Goal: Task Accomplishment & Management: Manage account settings

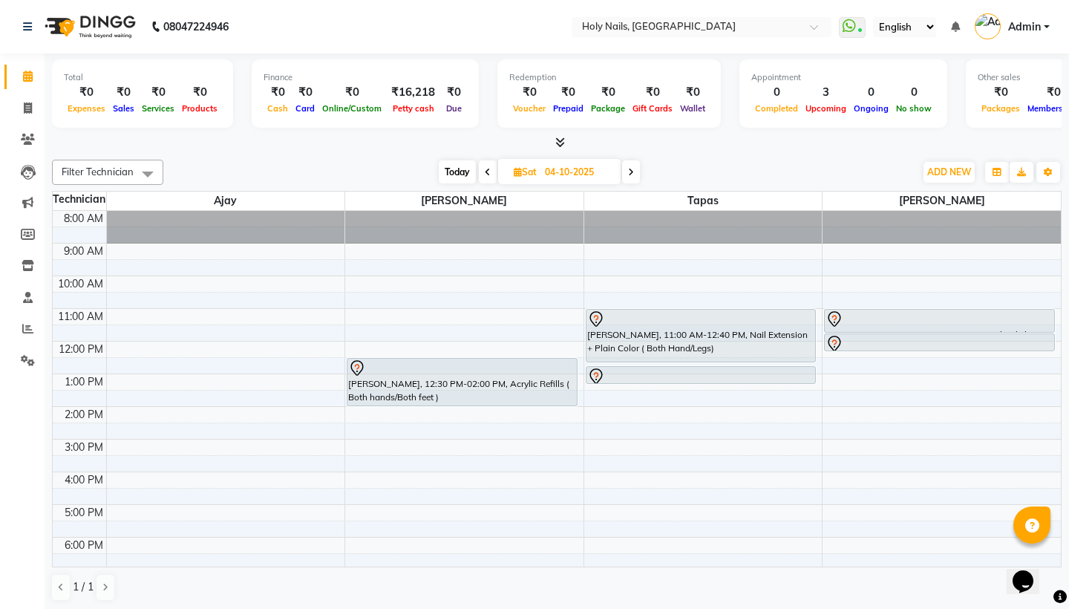
click at [456, 170] on span "Today" at bounding box center [457, 171] width 37 height 23
type input "01-10-2025"
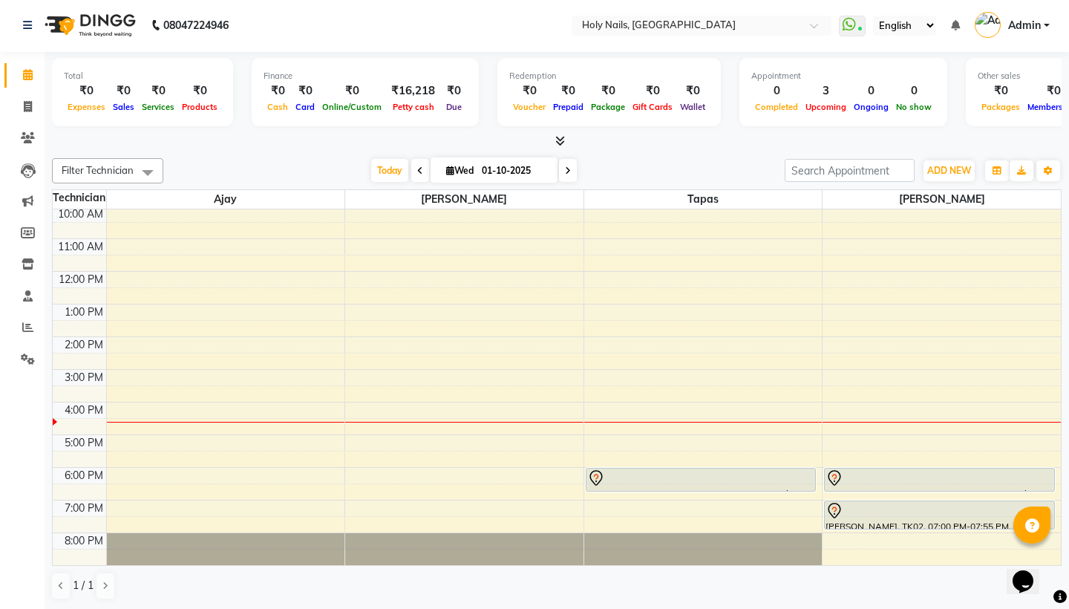
scroll to position [1, 0]
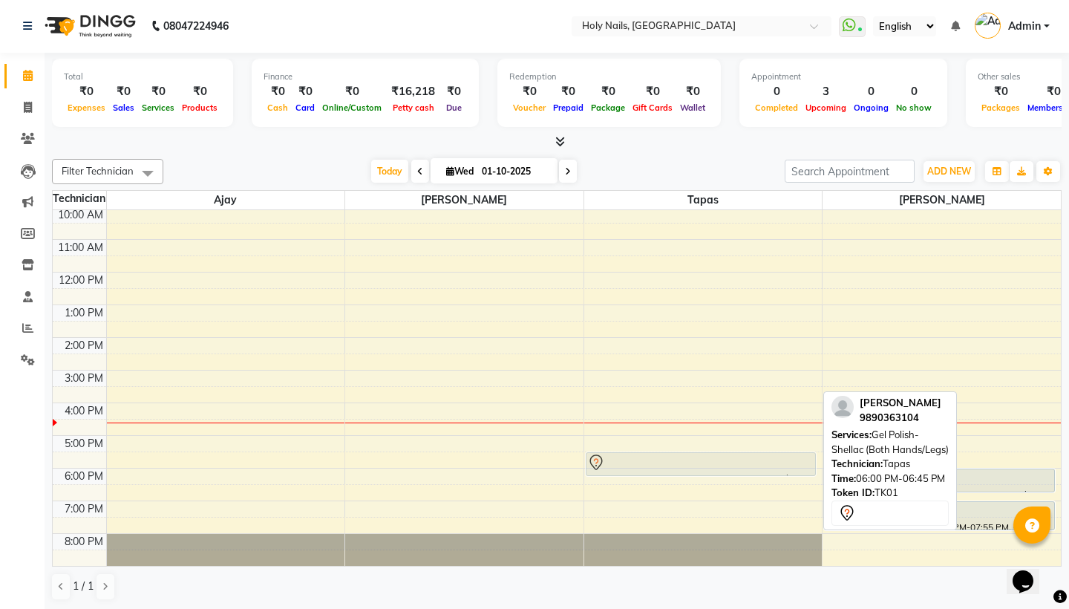
drag, startPoint x: 658, startPoint y: 474, endPoint x: 655, endPoint y: 455, distance: 19.7
click at [655, 455] on div "Sona Chug, TK01, 06:00 PM-06:45 PM, Gel Polish-Shellac (Both Hands/Legs) Sona C…" at bounding box center [703, 354] width 238 height 424
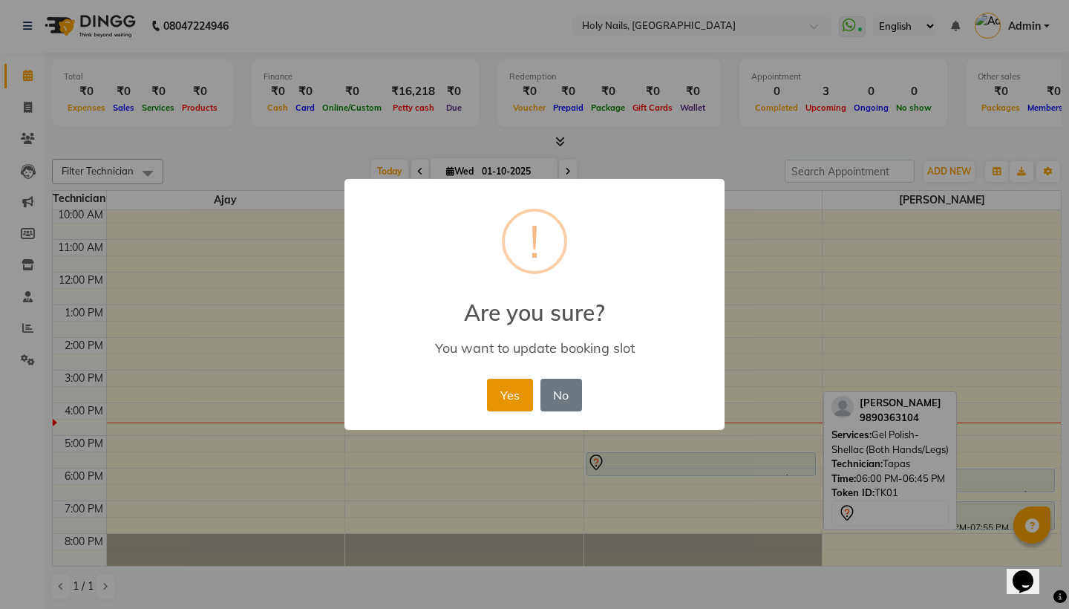
click at [505, 392] on button "Yes" at bounding box center [509, 395] width 45 height 33
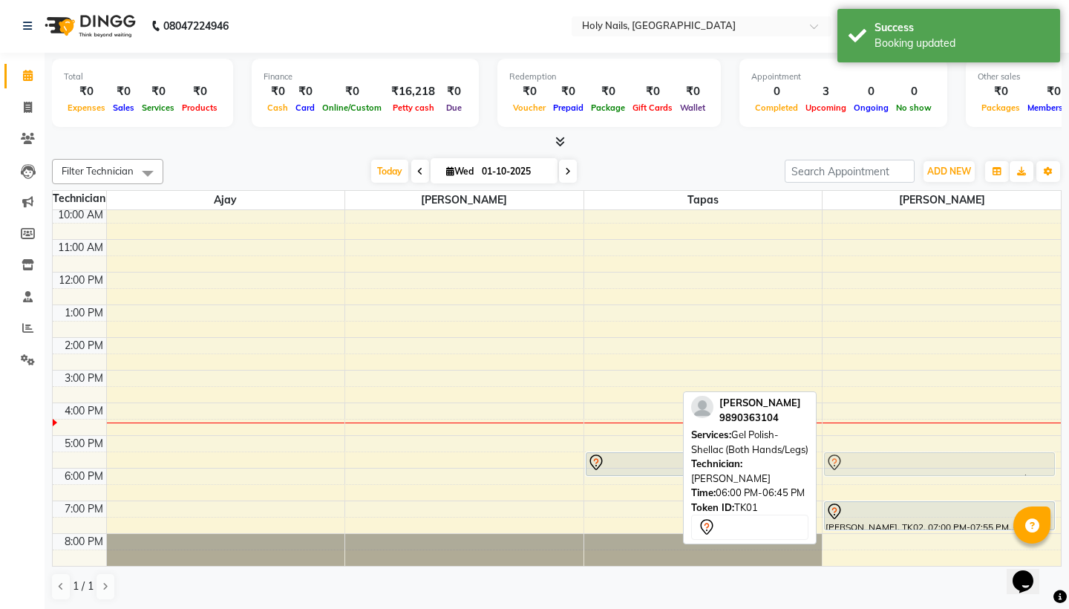
drag, startPoint x: 987, startPoint y: 471, endPoint x: 987, endPoint y: 461, distance: 10.4
click at [987, 461] on div "Sona Chug, TK01, 06:00 PM-06:45 PM, Gel Polish-Shellac (Both Hands/Legs) Manasi…" at bounding box center [941, 354] width 238 height 424
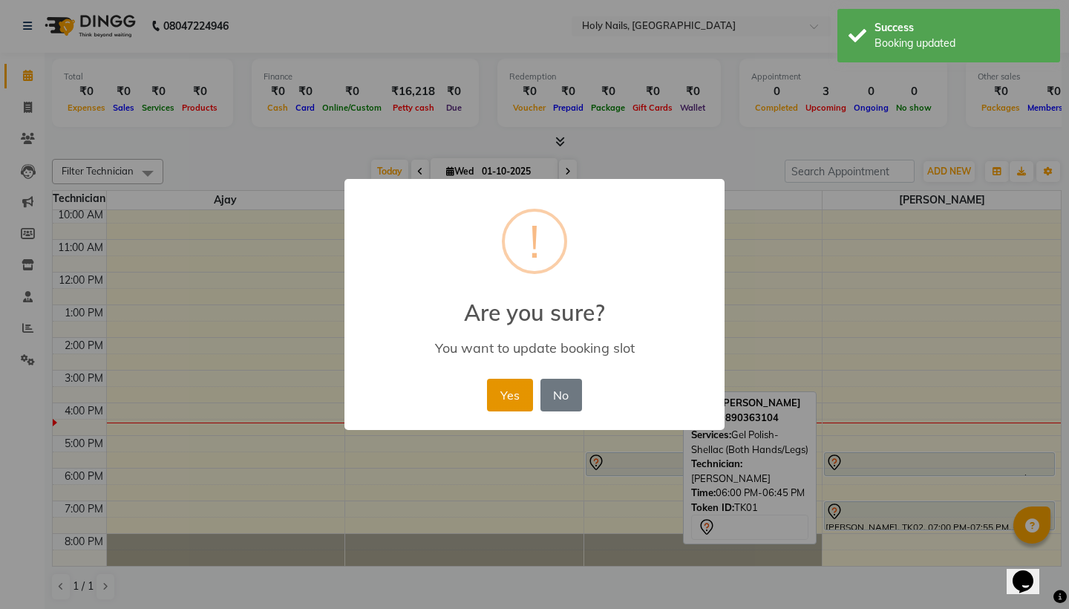
click at [489, 381] on button "Yes" at bounding box center [509, 395] width 45 height 33
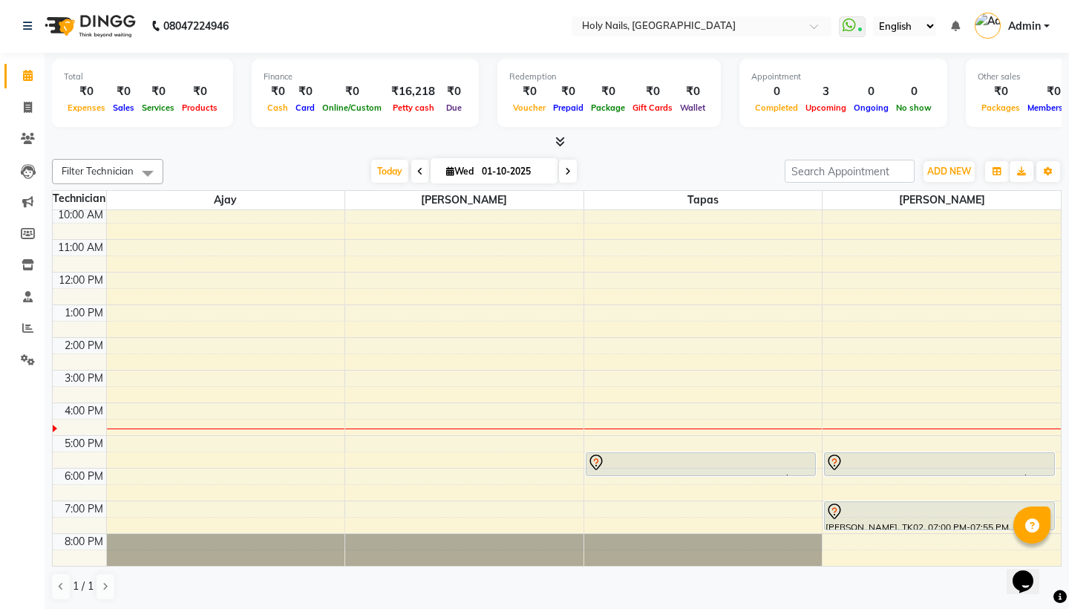
click at [490, 171] on input "01-10-2025" at bounding box center [514, 171] width 74 height 22
select select "10"
select select "2025"
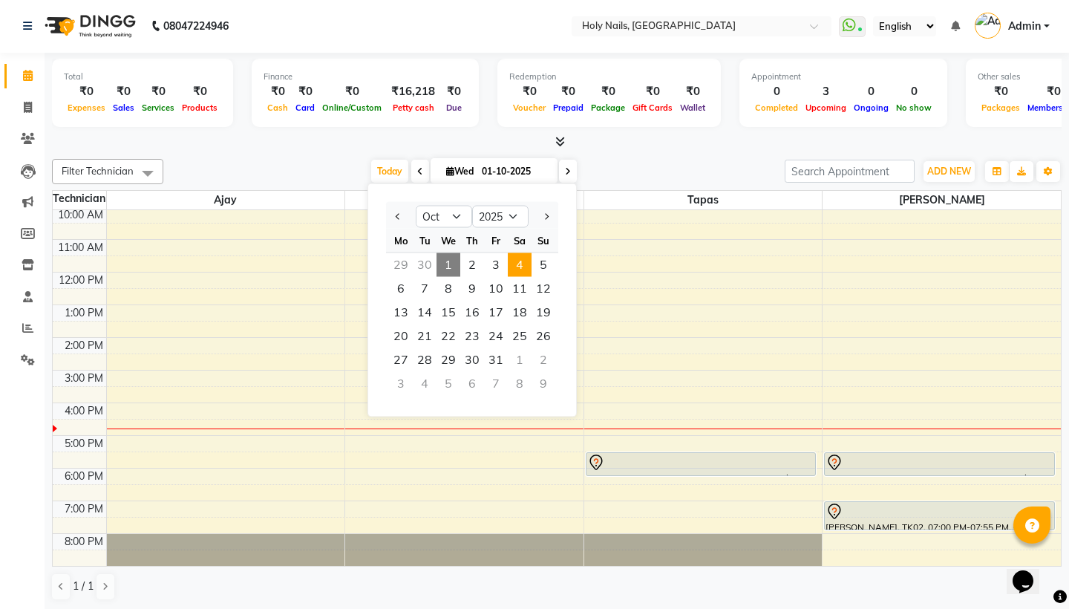
click at [514, 268] on span "4" at bounding box center [520, 265] width 24 height 24
type input "04-10-2025"
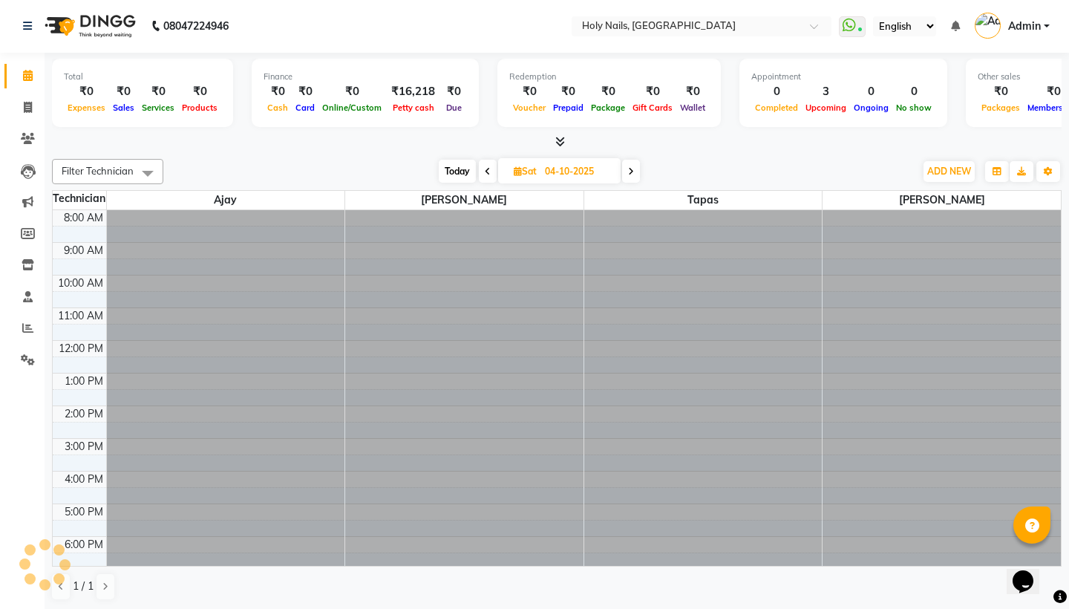
scroll to position [68, 0]
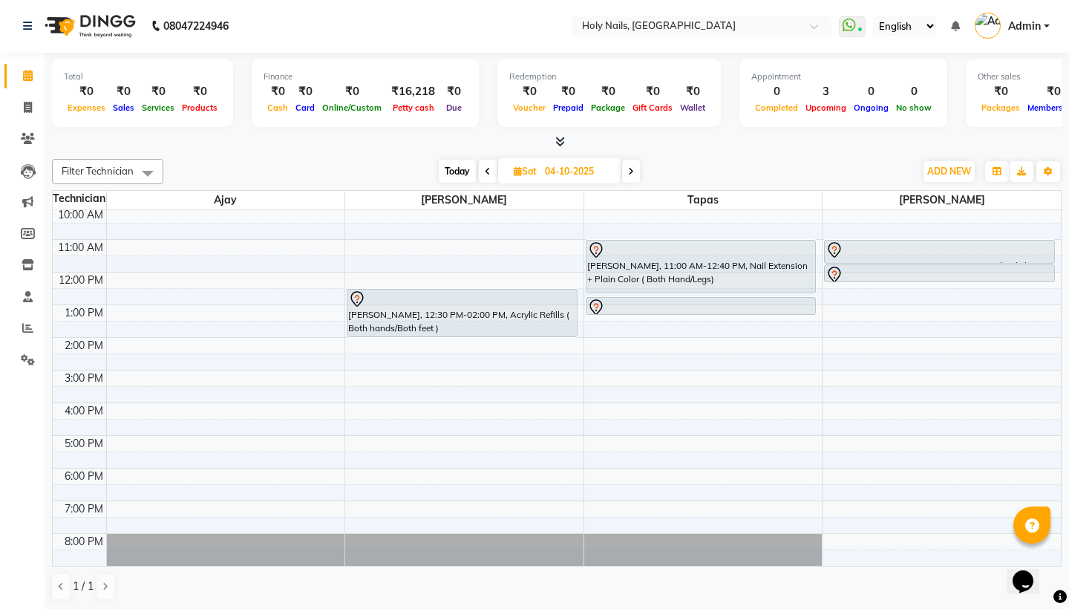
click at [357, 396] on div "8:00 AM 9:00 AM 10:00 AM 11:00 AM 12:00 PM 1:00 PM 2:00 PM 3:00 PM 4:00 PM 5:00…" at bounding box center [557, 354] width 1008 height 424
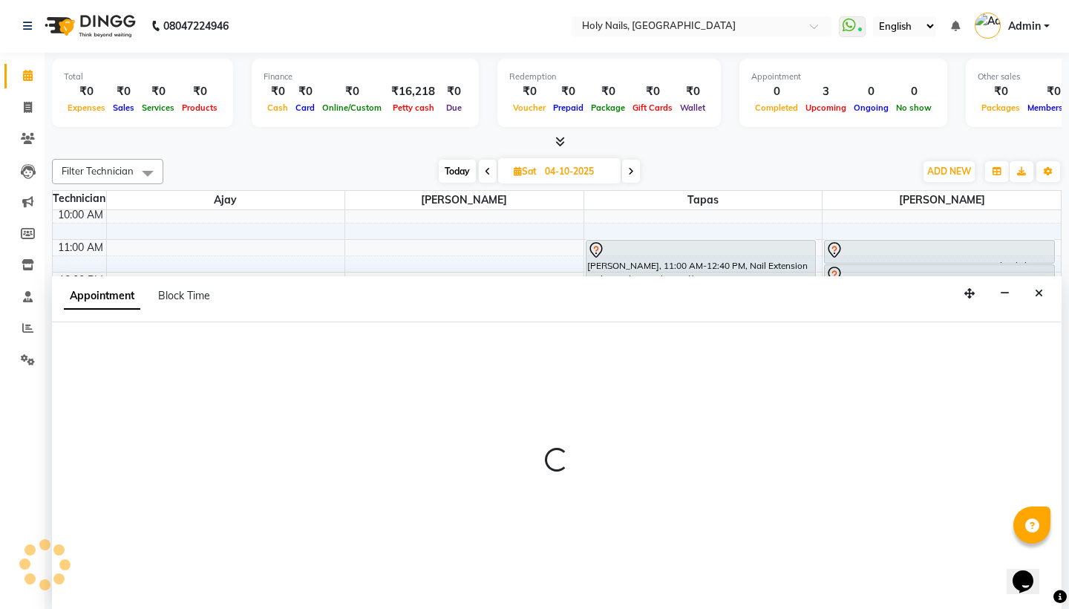
select select "62064"
select select "930"
select select "tentative"
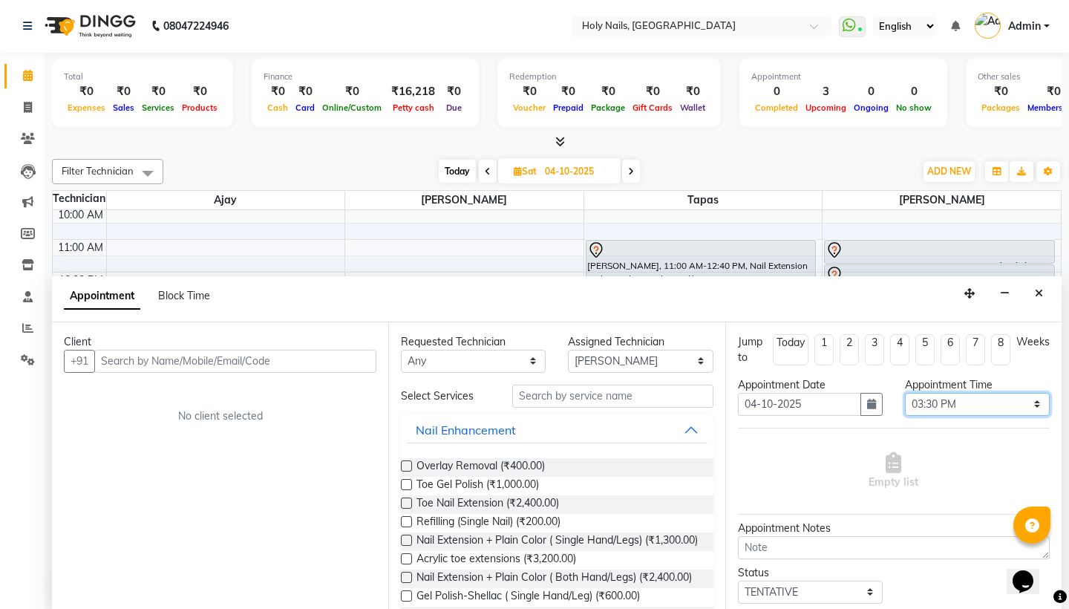
select select "945"
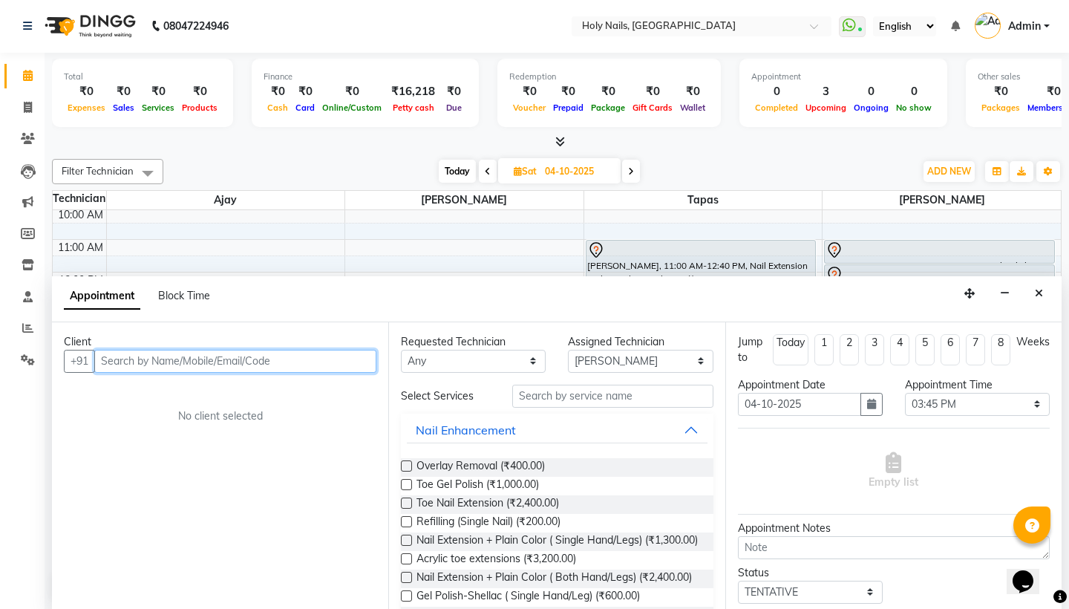
click at [190, 367] on input "text" at bounding box center [235, 361] width 282 height 23
paste input "99933 40707"
click at [139, 360] on input "99933 40707" at bounding box center [204, 361] width 220 height 23
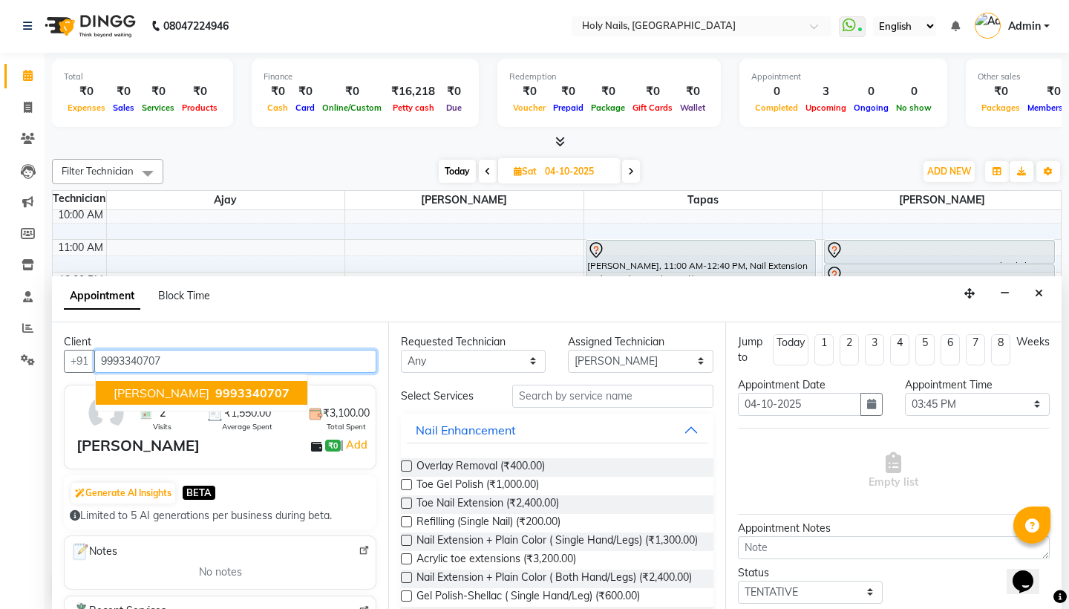
click at [252, 387] on span "9993340707" at bounding box center [252, 392] width 74 height 15
type input "9993340707"
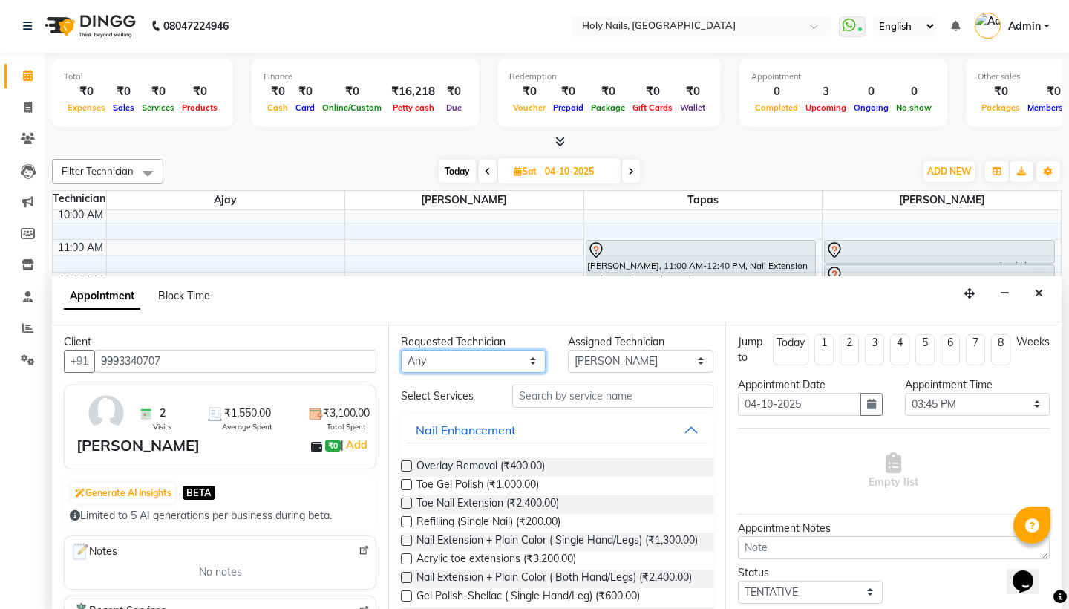
select select "62064"
click at [556, 397] on input "text" at bounding box center [612, 395] width 200 height 23
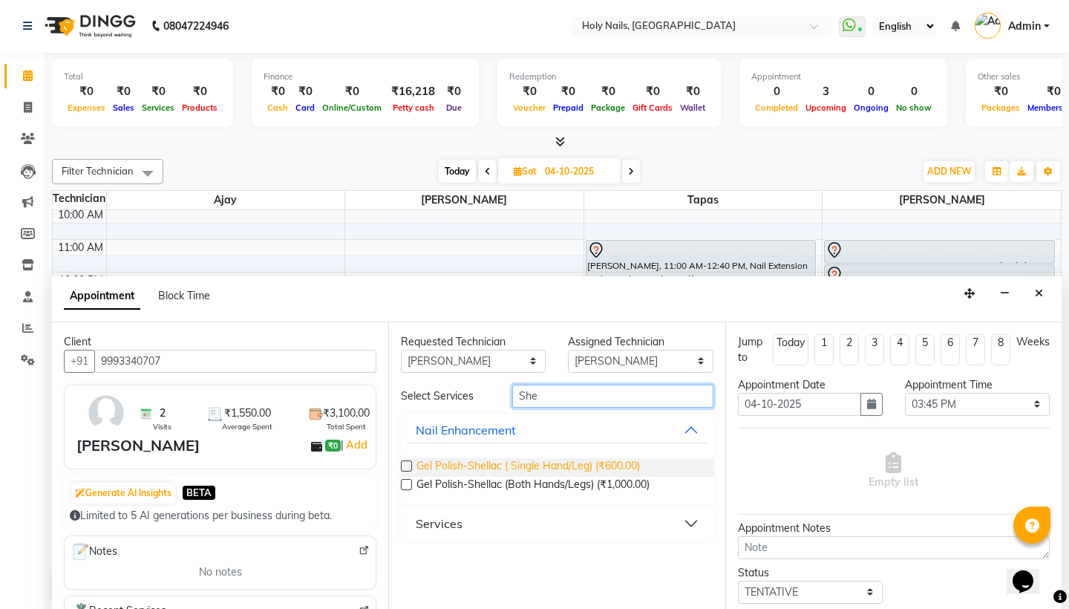
type input "She"
click at [598, 473] on span "Gel Polish-Shellac ( Single Hand/Leg) (₹600.00)" at bounding box center [527, 467] width 223 height 19
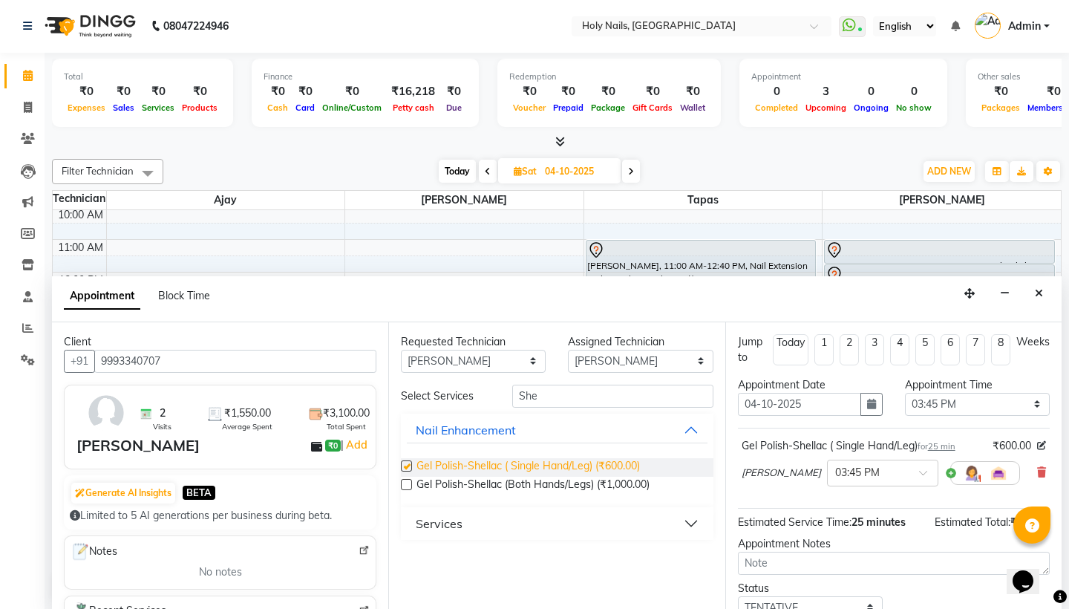
checkbox input "false"
click at [1037, 471] on icon at bounding box center [1041, 472] width 9 height 10
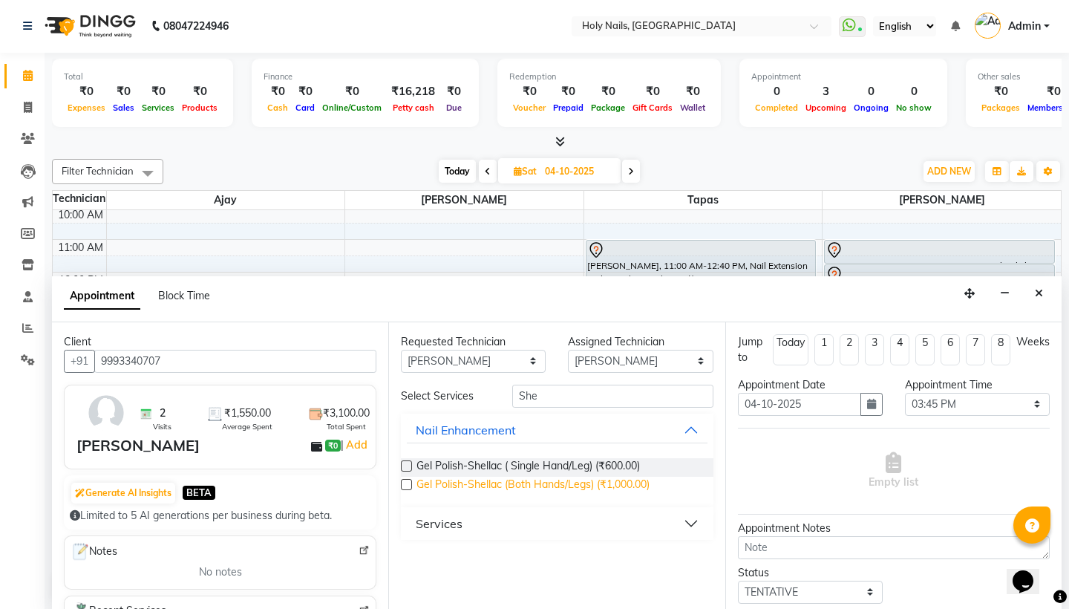
click at [626, 483] on span "Gel Polish-Shellac (Both Hands/Legs) (₹1,000.00)" at bounding box center [532, 486] width 233 height 19
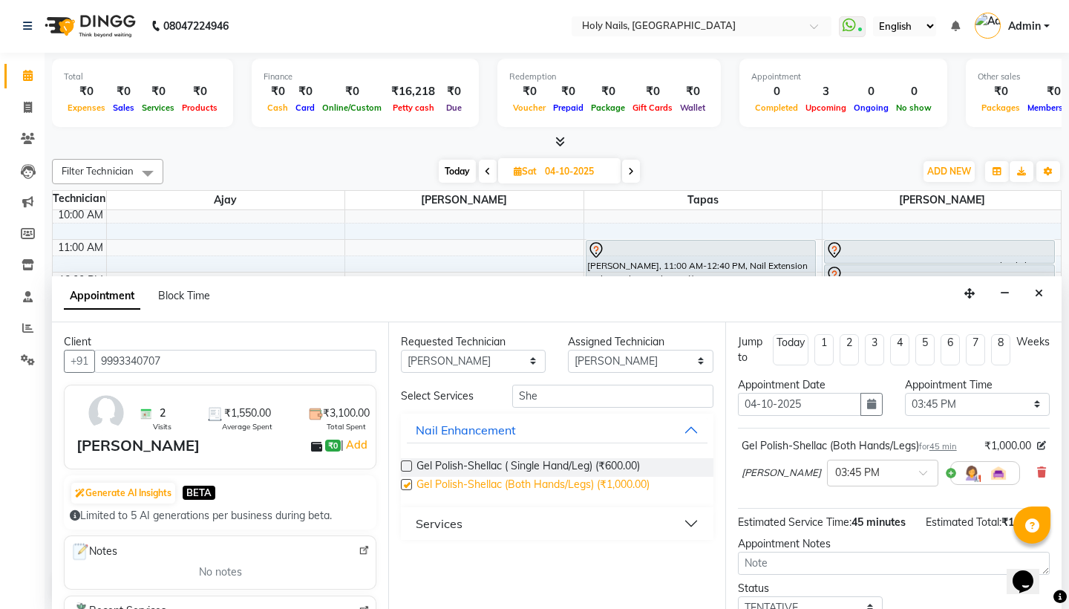
checkbox input "false"
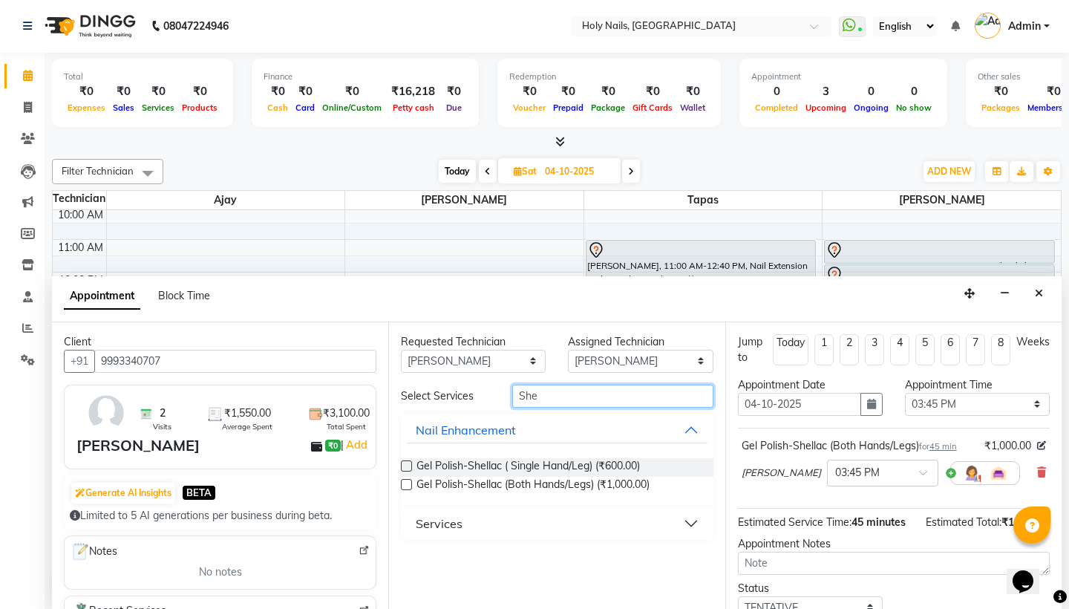
click at [541, 396] on input "She" at bounding box center [612, 395] width 200 height 23
select select "43996"
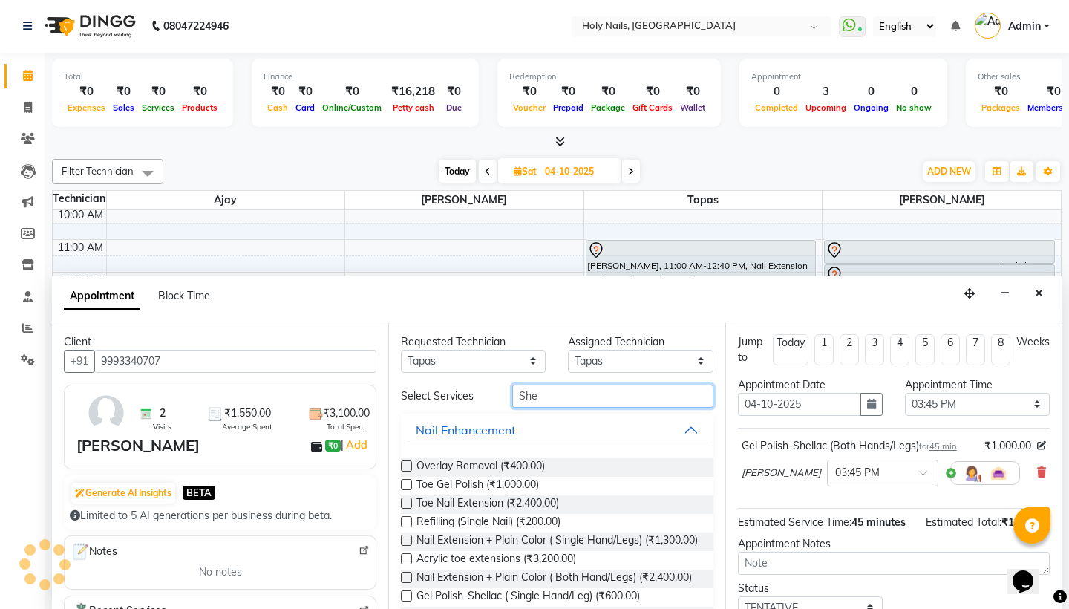
click at [557, 386] on input "She" at bounding box center [612, 395] width 200 height 23
click at [559, 394] on input "She" at bounding box center [612, 395] width 200 height 23
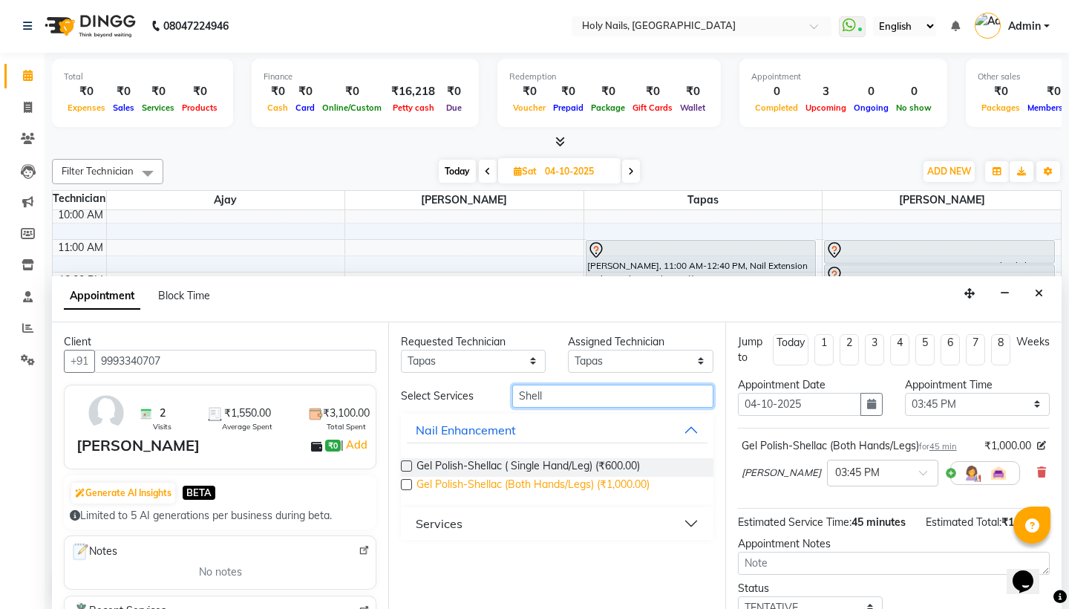
type input "Shell"
click at [589, 479] on span "Gel Polish-Shellac (Both Hands/Legs) (₹1,000.00)" at bounding box center [532, 486] width 233 height 19
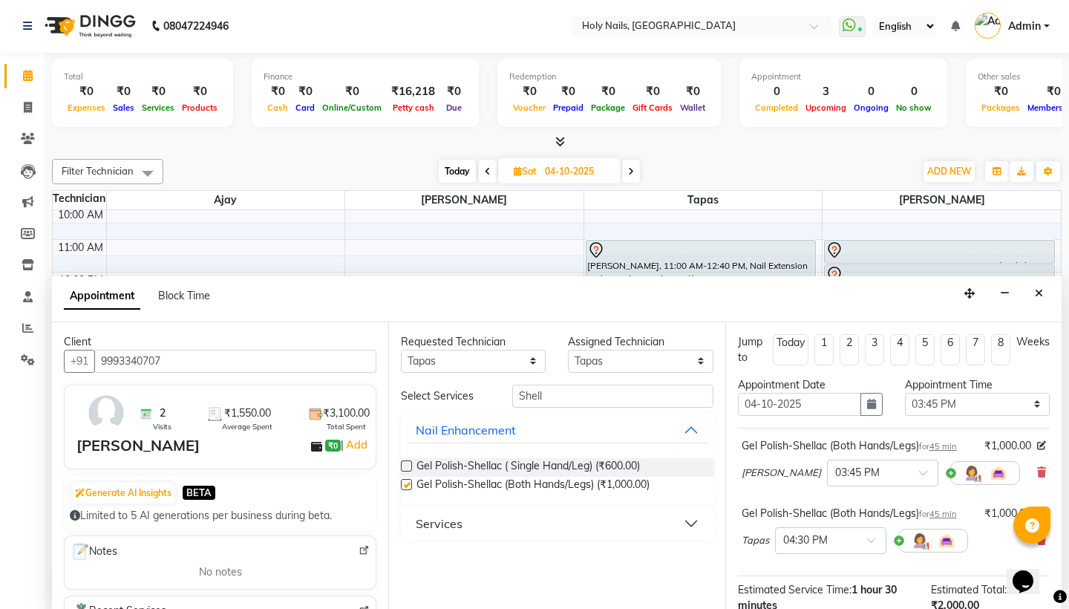
checkbox input "false"
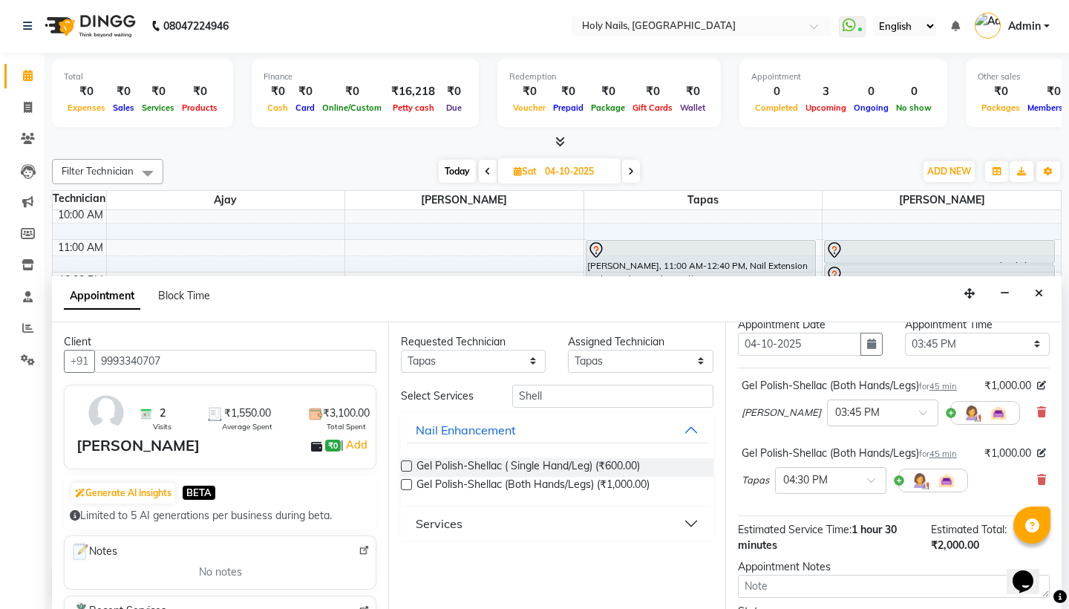
scroll to position [63, 0]
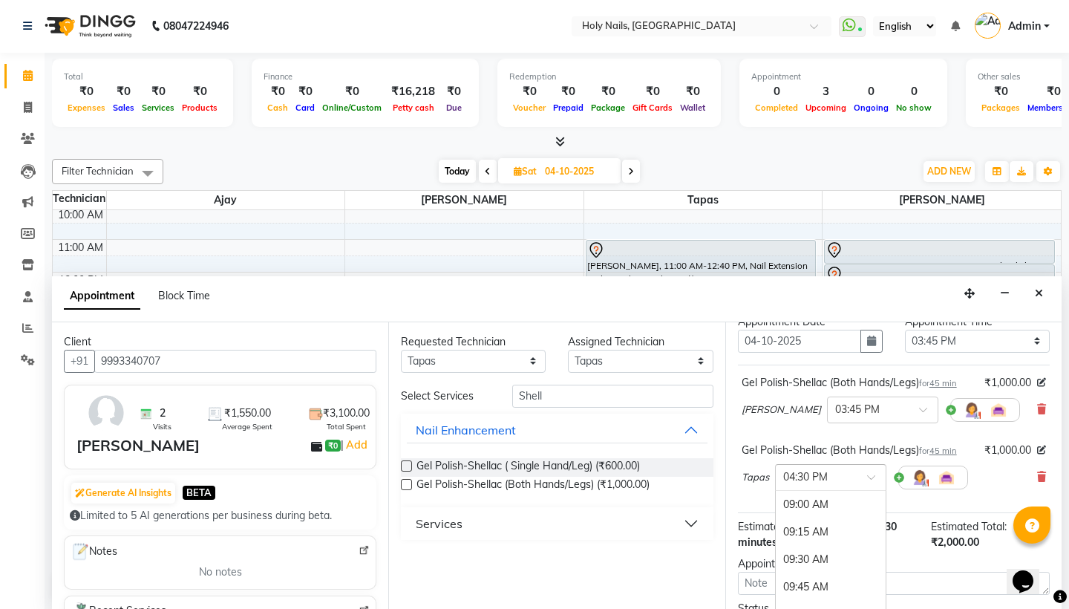
click at [838, 468] on input "text" at bounding box center [815, 476] width 65 height 16
click at [822, 518] on div "03:45 PM" at bounding box center [831, 517] width 110 height 27
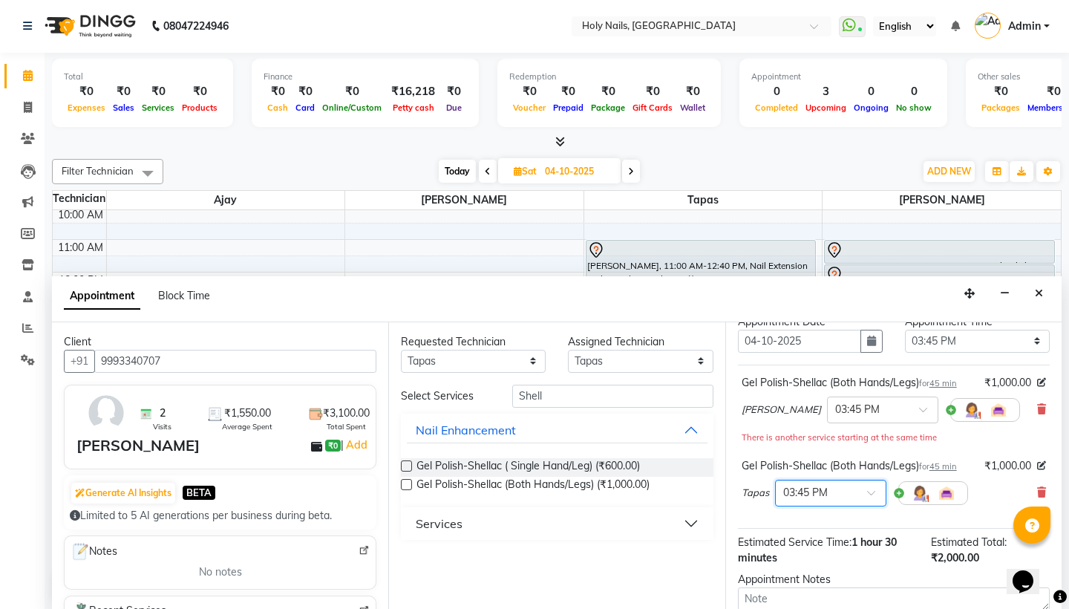
click at [822, 518] on div "Gel Polish-Shellac (Both Hands/Legs) for 45 min ₹1,000.00 Prosanjit × 03:45 PM …" at bounding box center [894, 446] width 312 height 164
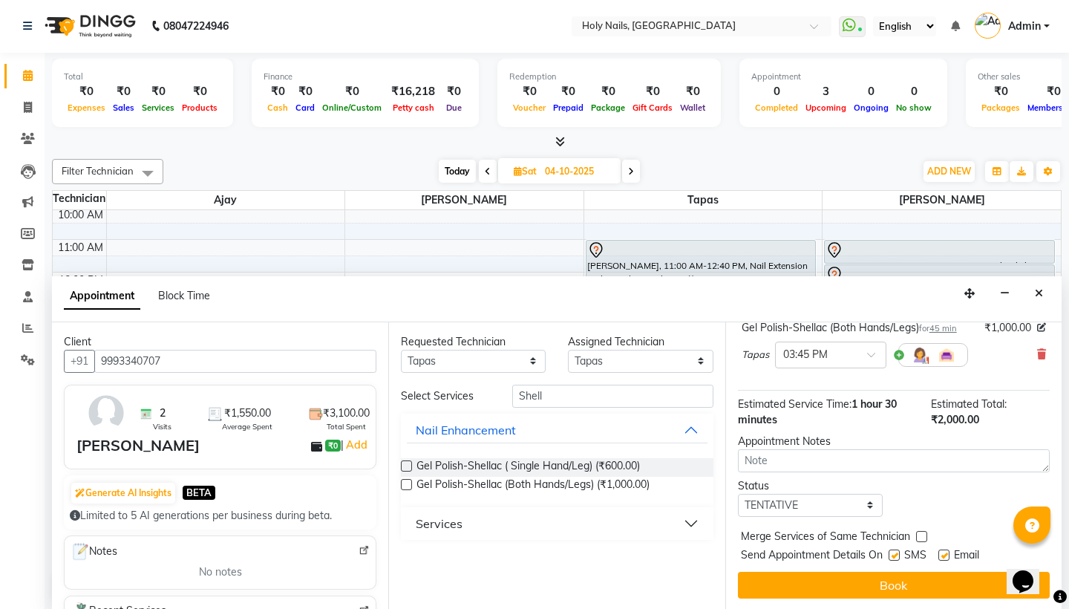
scroll to position [201, 0]
click at [821, 579] on button "Book" at bounding box center [894, 585] width 312 height 27
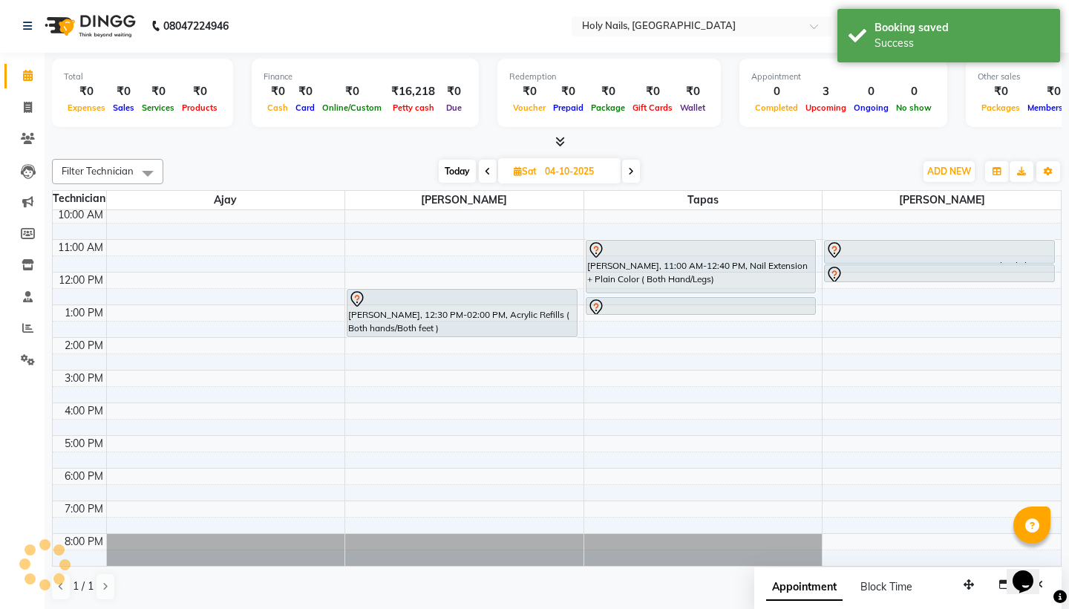
scroll to position [0, 0]
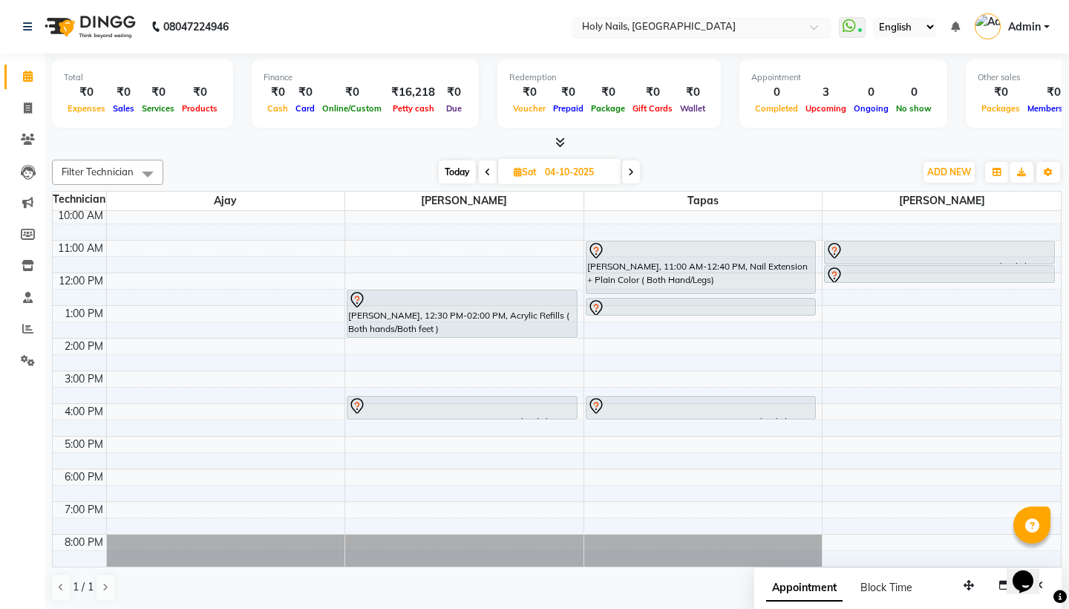
click at [579, 24] on input "text" at bounding box center [686, 28] width 215 height 15
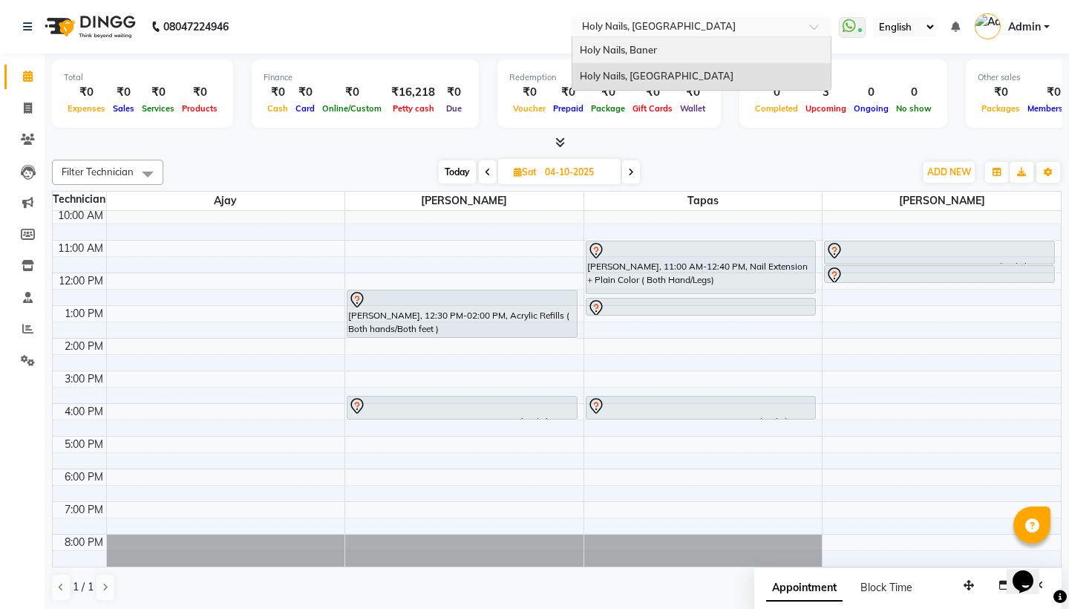
click at [572, 46] on div "Holy Nails, Baner" at bounding box center [701, 50] width 258 height 27
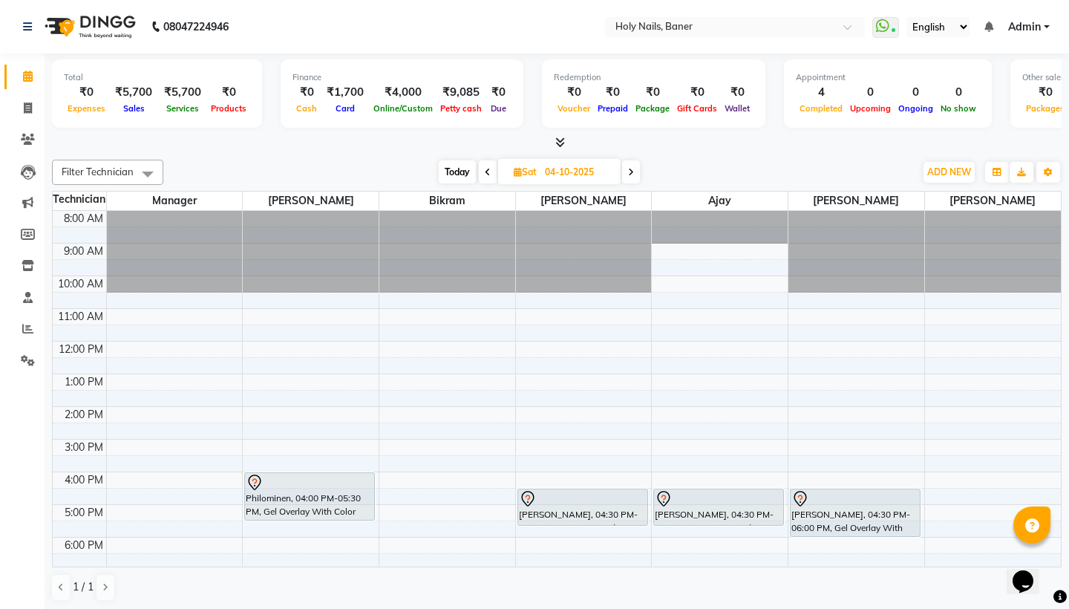
scroll to position [22, 0]
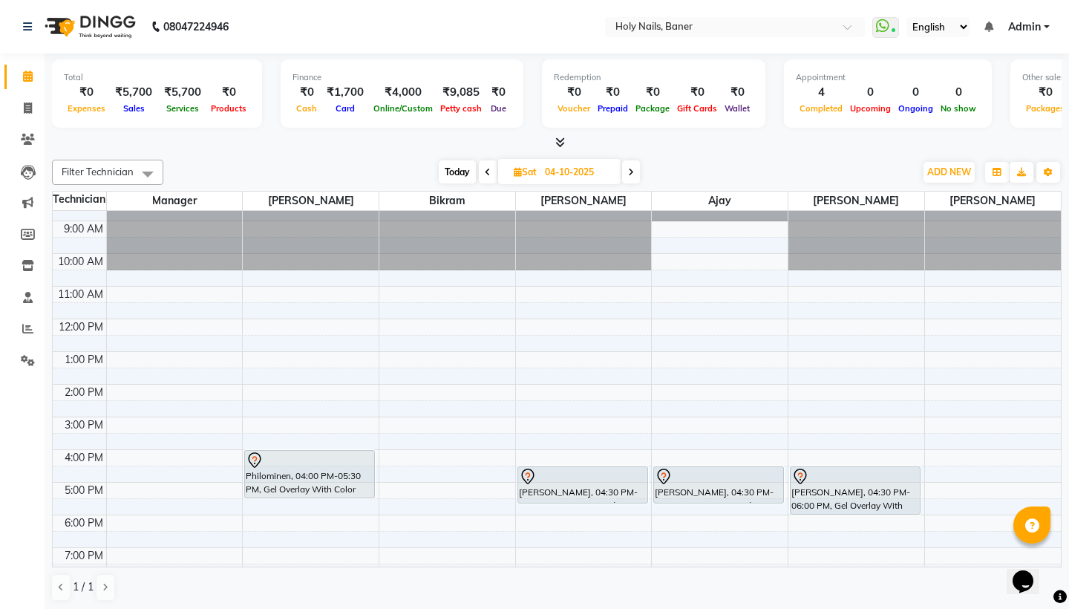
click at [556, 168] on input "04-10-2025" at bounding box center [577, 172] width 74 height 22
select select "10"
select select "2025"
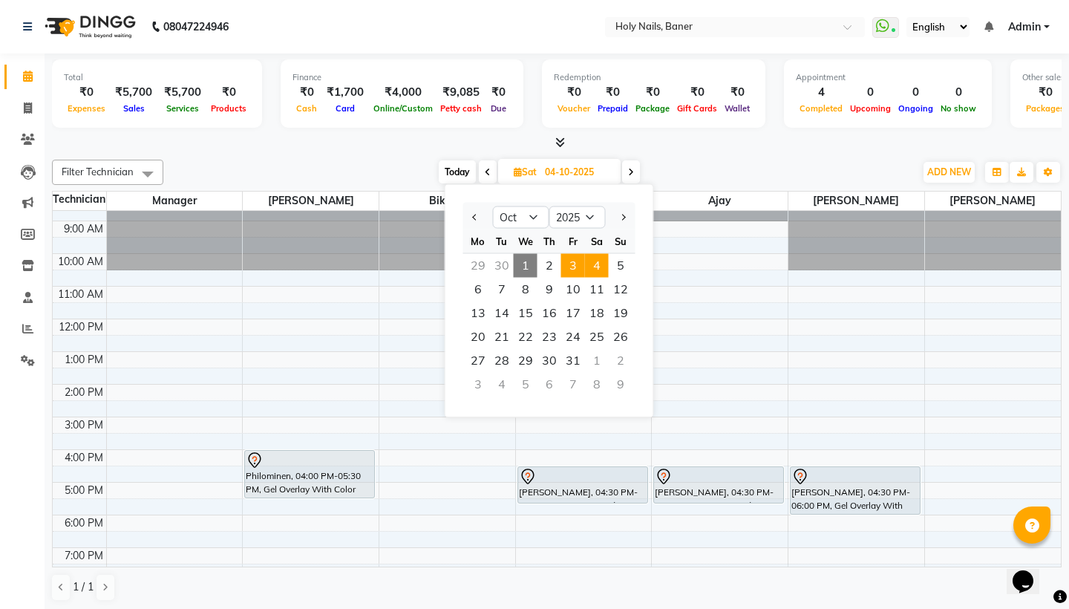
click at [572, 262] on span "3" at bounding box center [573, 266] width 24 height 24
type input "03-10-2025"
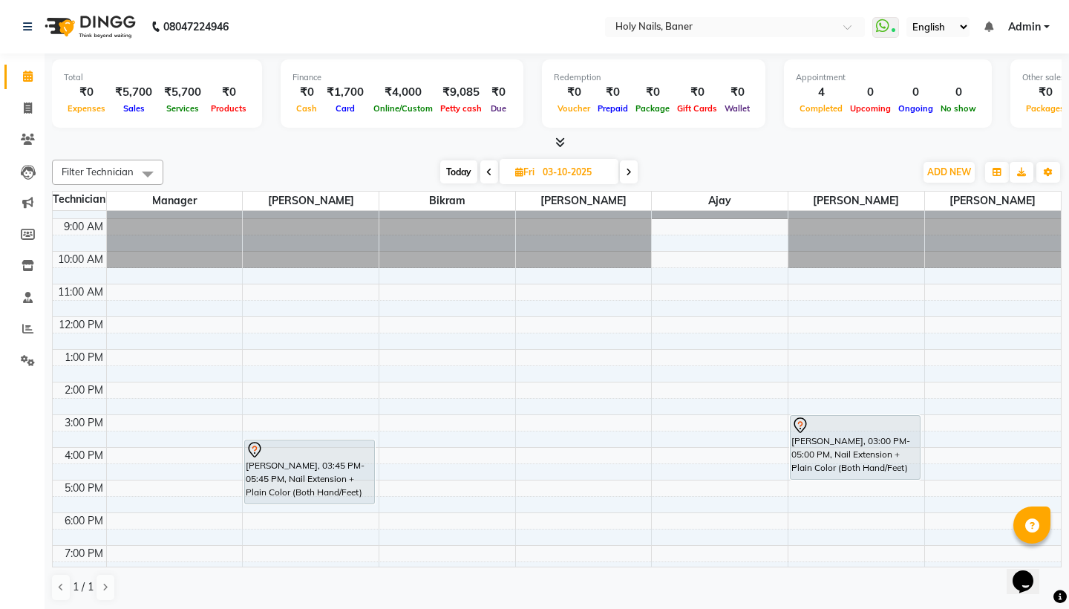
scroll to position [28, 0]
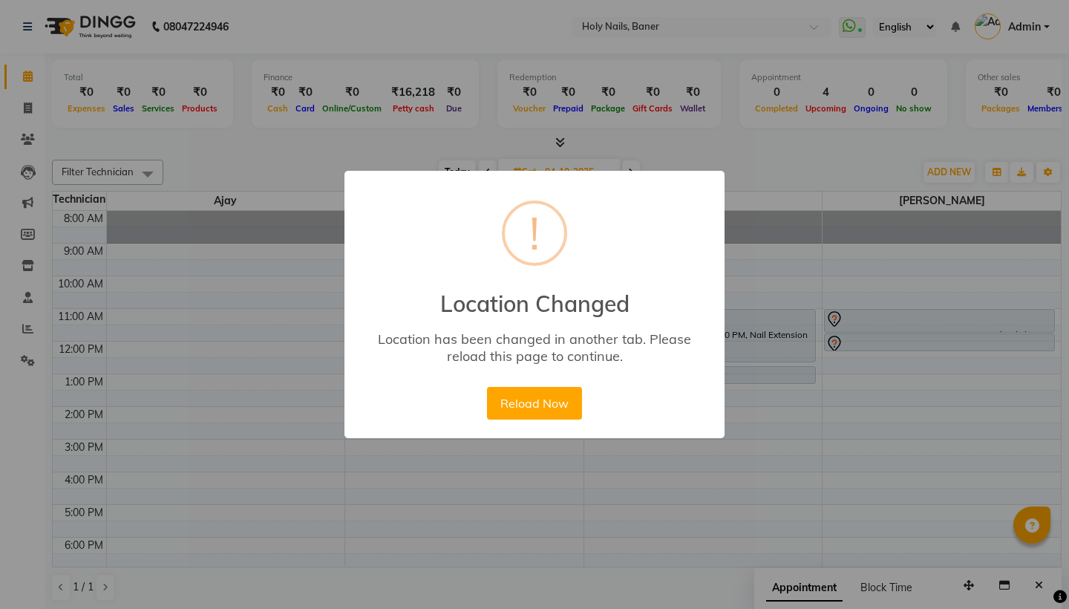
click at [502, 407] on button "Reload Now" at bounding box center [534, 403] width 94 height 33
